Goal: Transaction & Acquisition: Purchase product/service

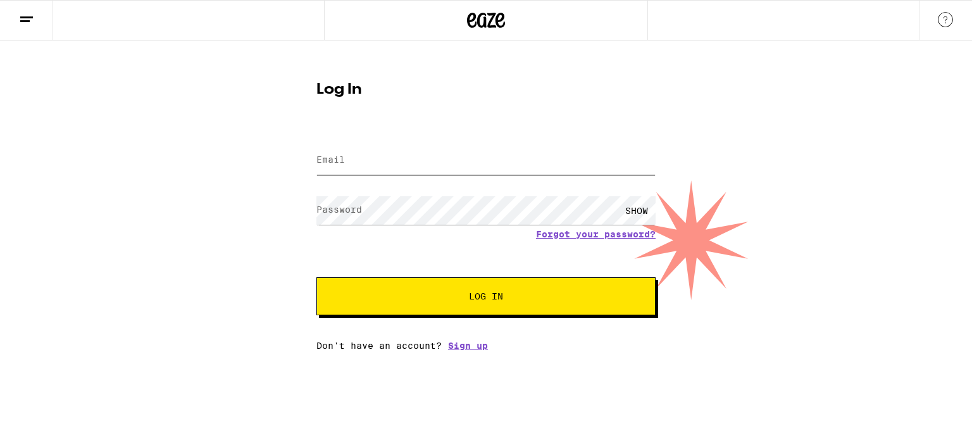
type input "[PERSON_NAME][EMAIL_ADDRESS][PERSON_NAME][DOMAIN_NAME]"
click at [417, 284] on button "Log In" at bounding box center [486, 296] width 339 height 38
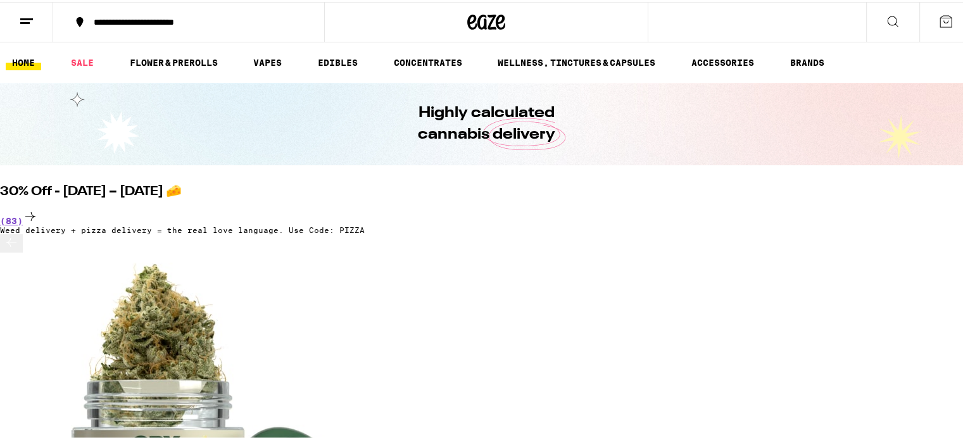
click at [669, 14] on div "**********" at bounding box center [486, 20] width 972 height 41
click at [887, 15] on icon at bounding box center [892, 19] width 15 height 15
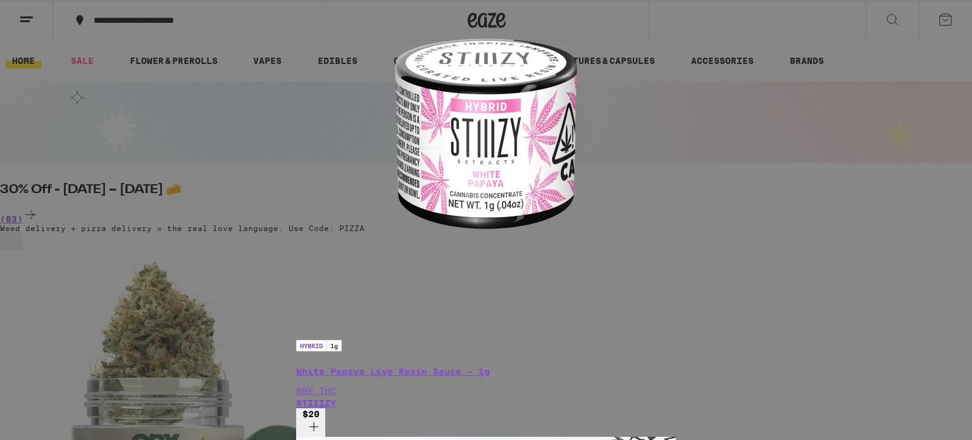
type input "h"
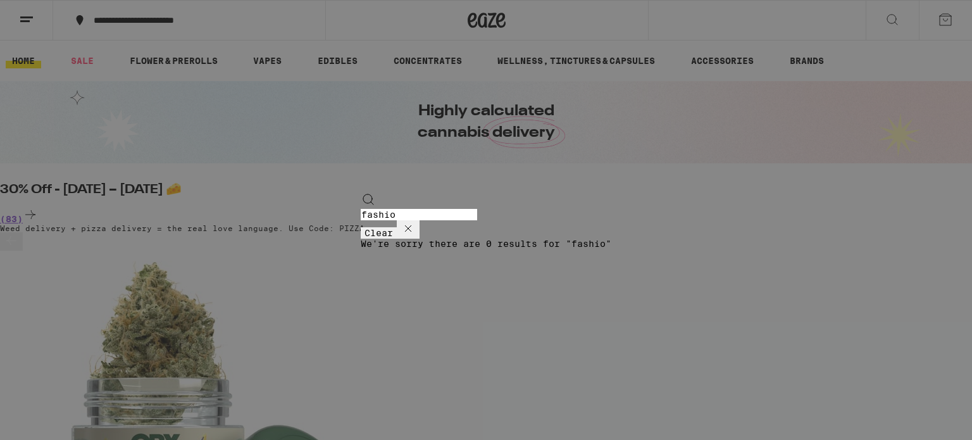
type input "fashion"
